Goal: Task Accomplishment & Management: Manage account settings

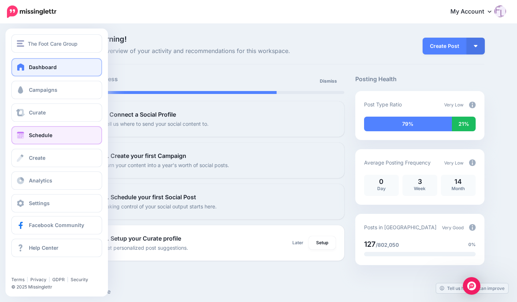
click at [47, 137] on span "Schedule" at bounding box center [40, 135] width 23 height 6
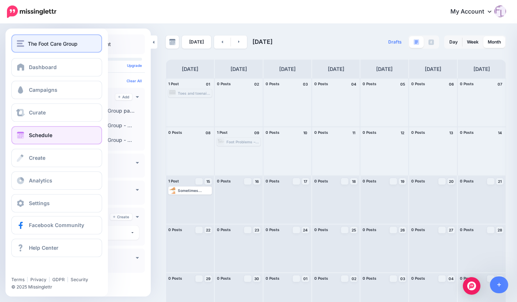
click at [41, 42] on span "The Foot Care Group" at bounding box center [53, 44] width 50 height 8
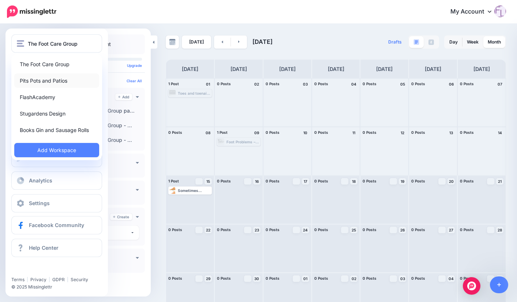
click at [53, 79] on link "Pits Pots and Patios" at bounding box center [56, 81] width 85 height 14
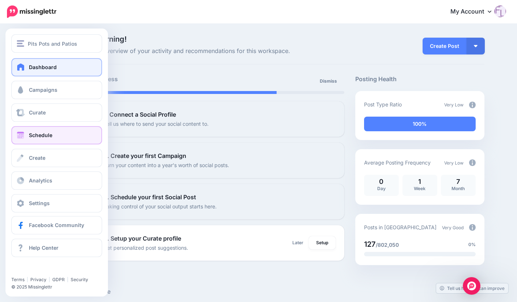
click at [55, 135] on link "Schedule" at bounding box center [56, 135] width 91 height 18
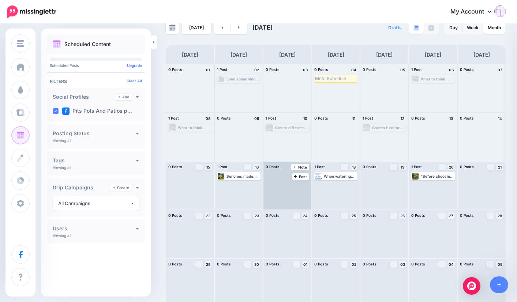
scroll to position [19, 0]
